Goal: Task Accomplishment & Management: Use online tool/utility

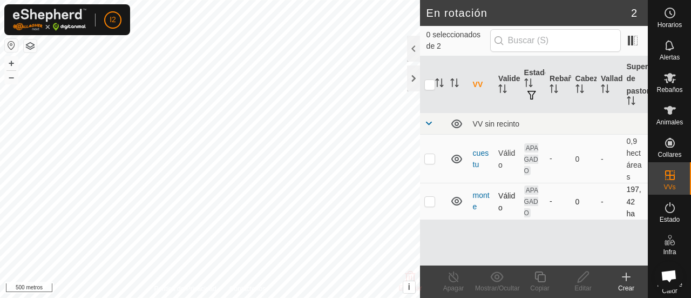
click at [430, 204] on p-checkbox at bounding box center [429, 201] width 11 height 9
checkbox input "true"
click at [410, 42] on div at bounding box center [413, 49] width 13 height 26
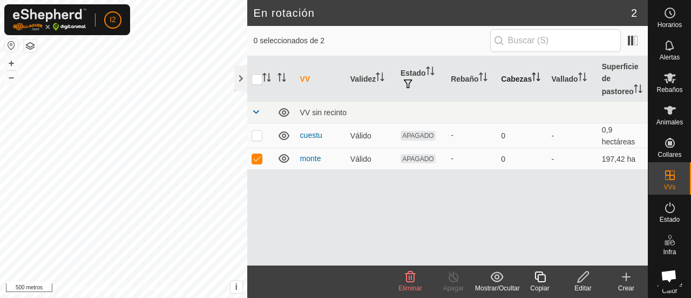
click at [534, 76] on icon "Activar para ordenar" at bounding box center [534, 76] width 1 height 9
click at [551, 136] on td "-" at bounding box center [573, 135] width 50 height 24
click at [533, 79] on icon "Activar para ordenar" at bounding box center [536, 76] width 9 height 9
click at [664, 120] on font "Animales" at bounding box center [670, 122] width 26 height 8
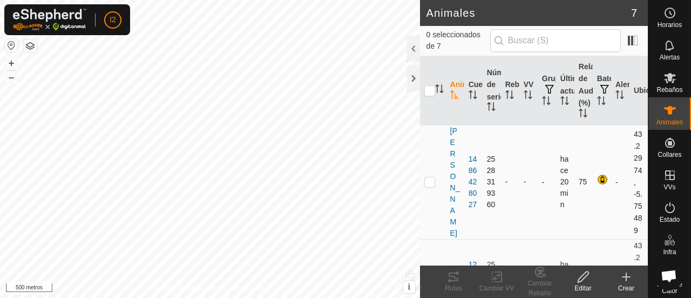
click at [429, 182] on p-checkbox at bounding box center [429, 181] width 11 height 9
checkbox input "true"
click at [414, 44] on div at bounding box center [413, 49] width 13 height 26
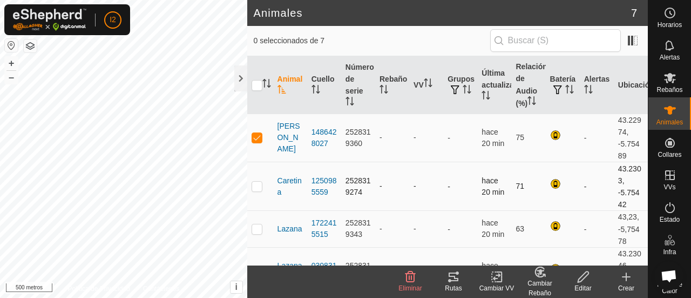
click at [262, 190] on p-tablecheckbox at bounding box center [257, 185] width 11 height 9
checkbox input "true"
click at [253, 233] on p-checkbox at bounding box center [257, 228] width 11 height 9
checkbox input "true"
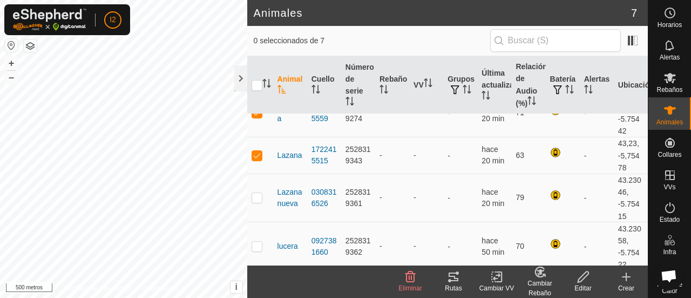
scroll to position [86, 0]
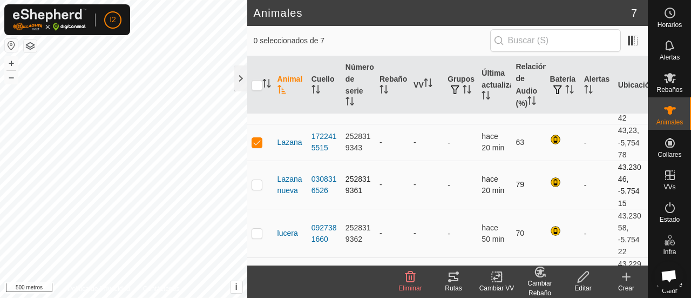
click at [253, 188] on p-checkbox at bounding box center [257, 184] width 11 height 9
checkbox input "true"
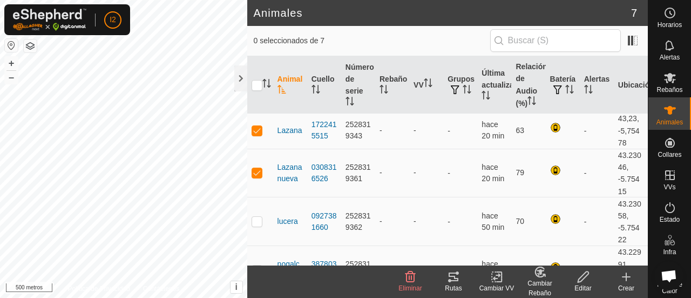
scroll to position [108, 0]
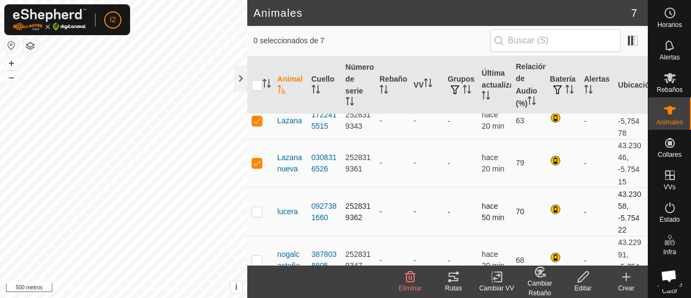
click at [256, 215] on p-checkbox at bounding box center [257, 211] width 11 height 9
checkbox input "true"
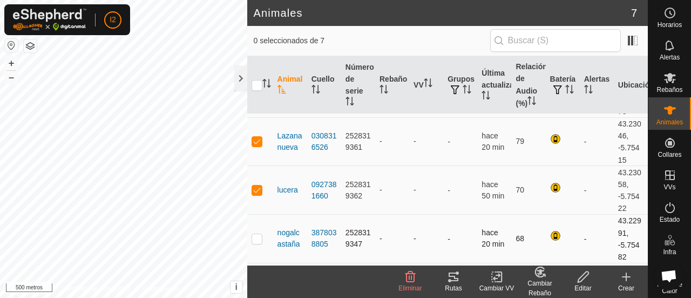
click at [258, 242] on p-checkbox at bounding box center [257, 238] width 11 height 9
checkbox input "true"
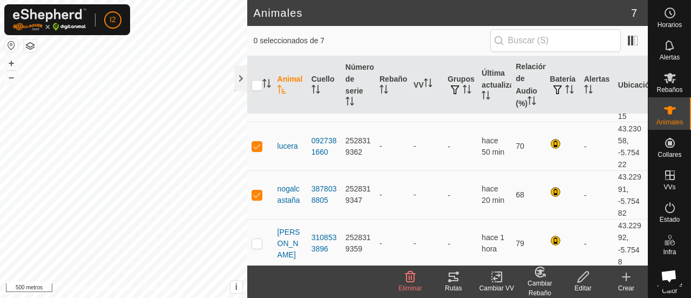
scroll to position [184, 0]
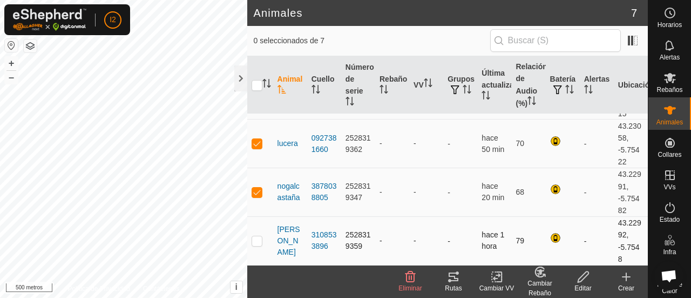
click at [254, 240] on p-checkbox at bounding box center [257, 240] width 11 height 9
checkbox input "true"
click at [498, 286] on font "Cambiar VV" at bounding box center [497, 288] width 35 height 8
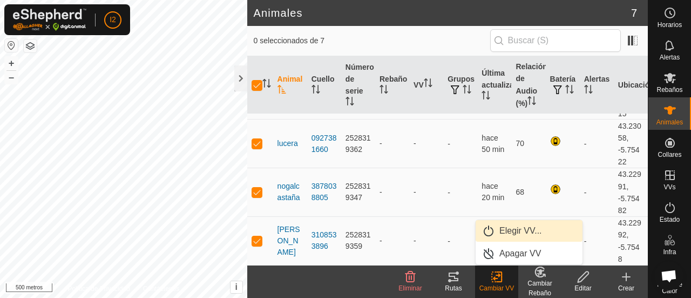
click at [494, 232] on link "Elegir VV..." at bounding box center [529, 231] width 107 height 22
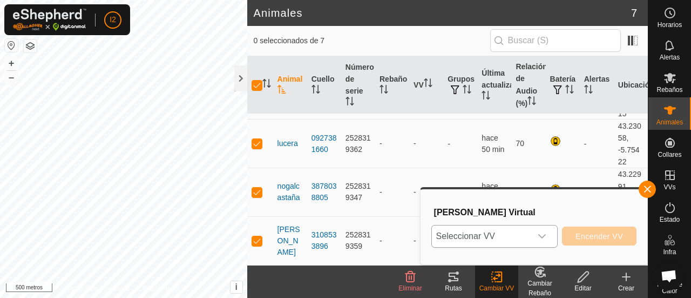
click at [542, 239] on icon "disparador desplegable" at bounding box center [542, 236] width 9 height 9
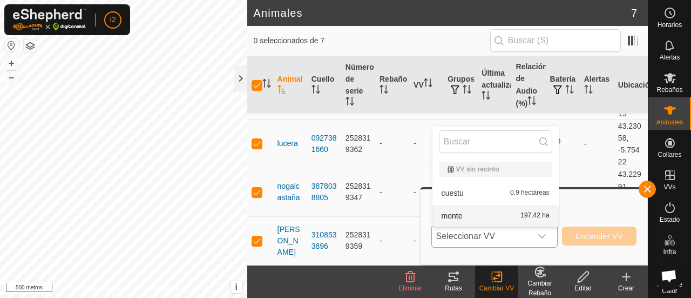
click at [469, 215] on li "monte 197,42 ha" at bounding box center [496, 216] width 126 height 22
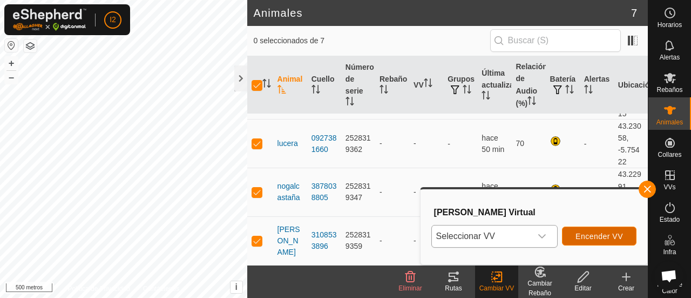
click at [596, 234] on font "Encender VV" at bounding box center [600, 236] width 48 height 9
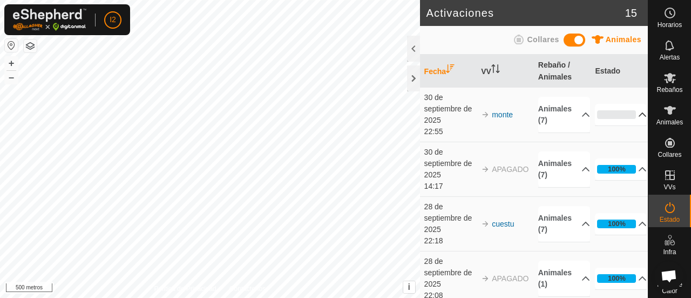
click at [627, 115] on p-accordion-header "0%" at bounding box center [621, 115] width 52 height 22
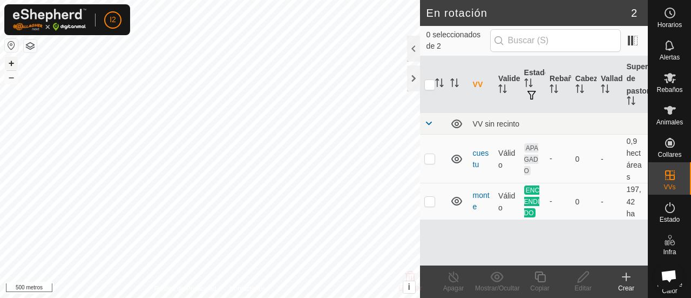
click at [11, 64] on font "+" at bounding box center [12, 62] width 6 height 11
click at [302, 297] on html "I2 Horarios Alertas Rebaños Animales Collares VVs Estado Infra Mapa de Calor Ay…" at bounding box center [345, 149] width 691 height 298
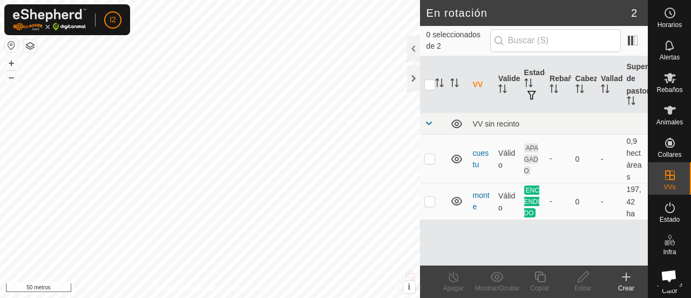
click at [292, 297] on html "I2 Horarios Alertas Rebaños Animales Collares VVs Estado Infra Mapa de Calor Ay…" at bounding box center [345, 149] width 691 height 298
checkbox input "true"
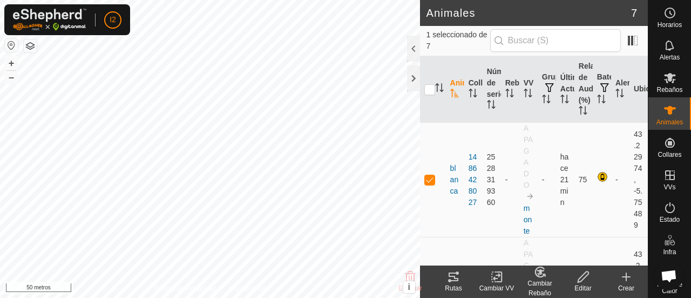
checkbox input "false"
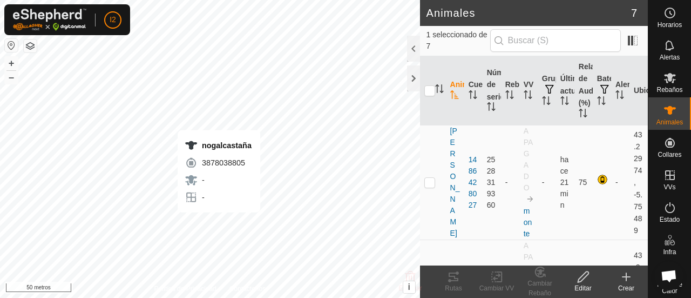
checkbox input "true"
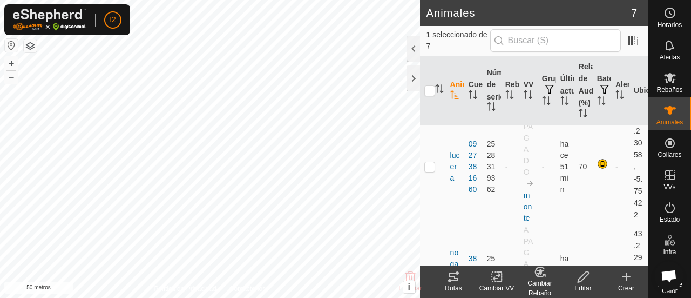
scroll to position [490, 0]
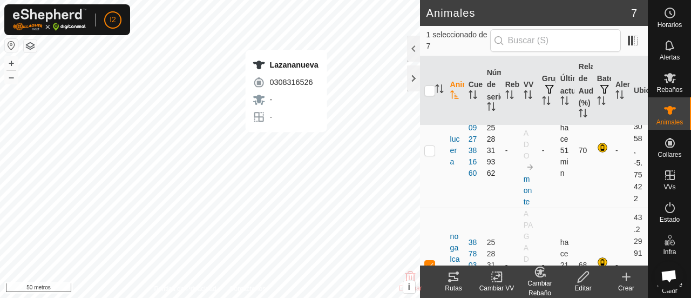
checkbox input "true"
checkbox input "false"
checkbox input "true"
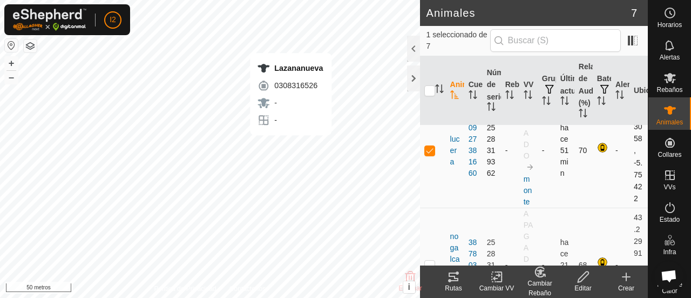
checkbox input "false"
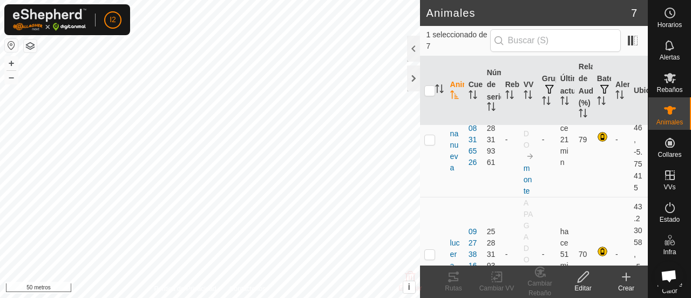
scroll to position [390, 0]
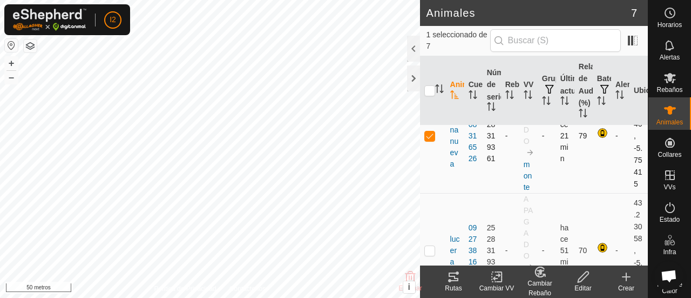
checkbox input "false"
click at [409, 74] on div at bounding box center [413, 78] width 13 height 26
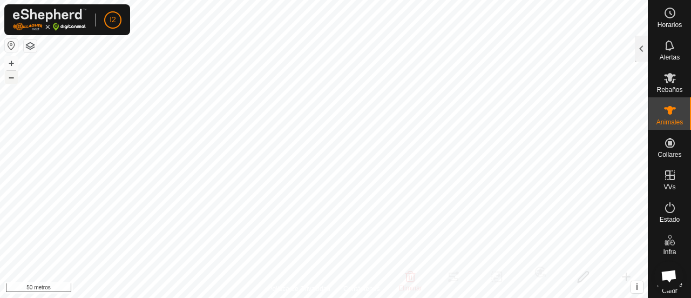
click at [9, 76] on font "–" at bounding box center [11, 76] width 5 height 11
click at [13, 75] on font "–" at bounding box center [11, 76] width 5 height 11
